Goal: Information Seeking & Learning: Learn about a topic

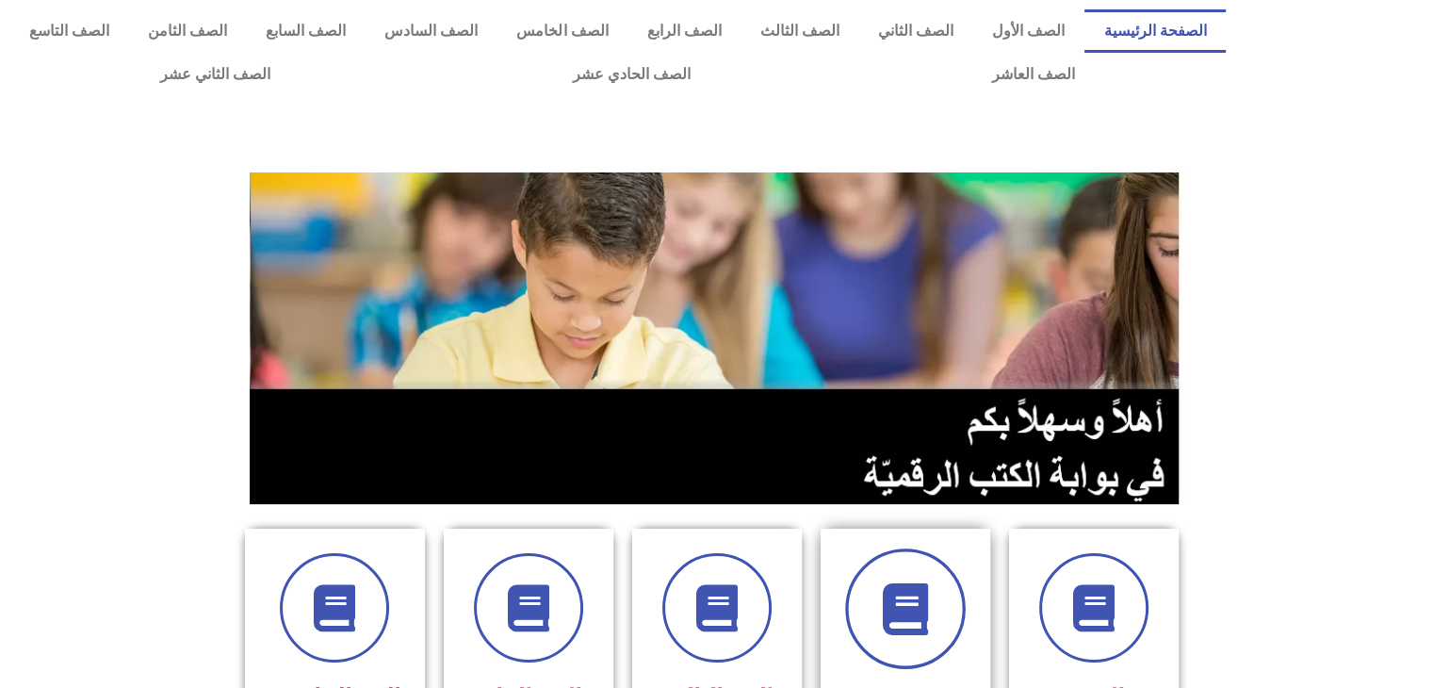
click at [925, 578] on span at bounding box center [905, 608] width 121 height 121
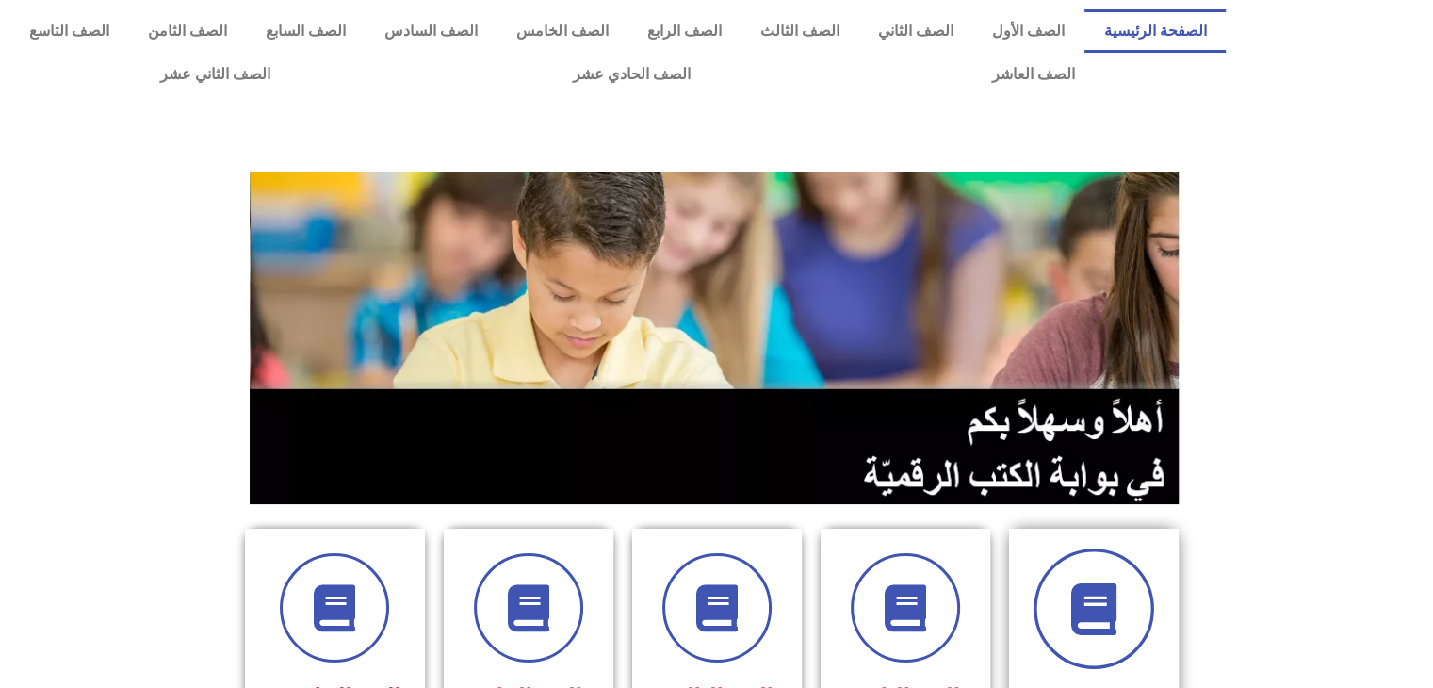
click at [1108, 585] on icon at bounding box center [1093, 609] width 52 height 52
